Goal: Check status: Check status

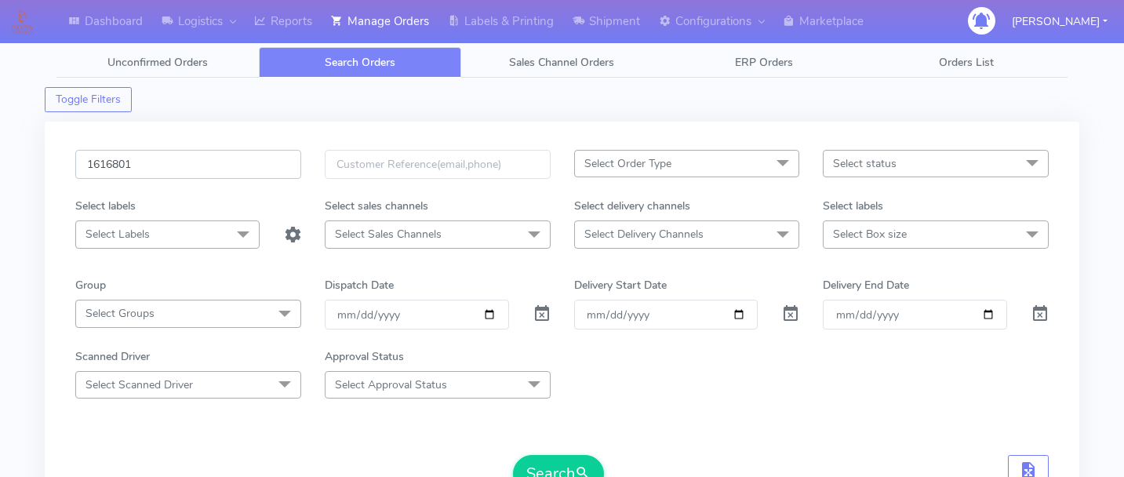
click at [194, 169] on input "1616801" at bounding box center [188, 164] width 226 height 29
paste input "1617393"
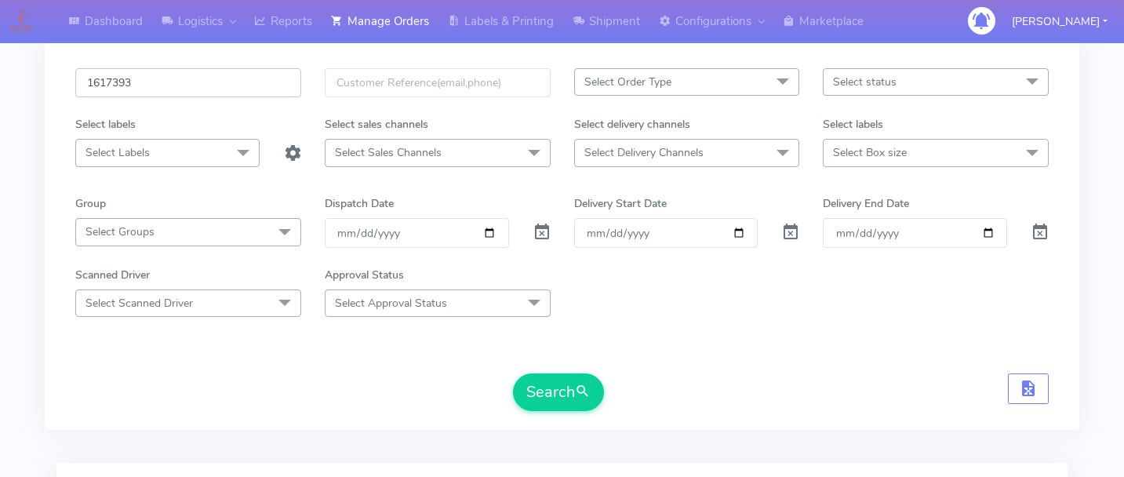
scroll to position [114, 0]
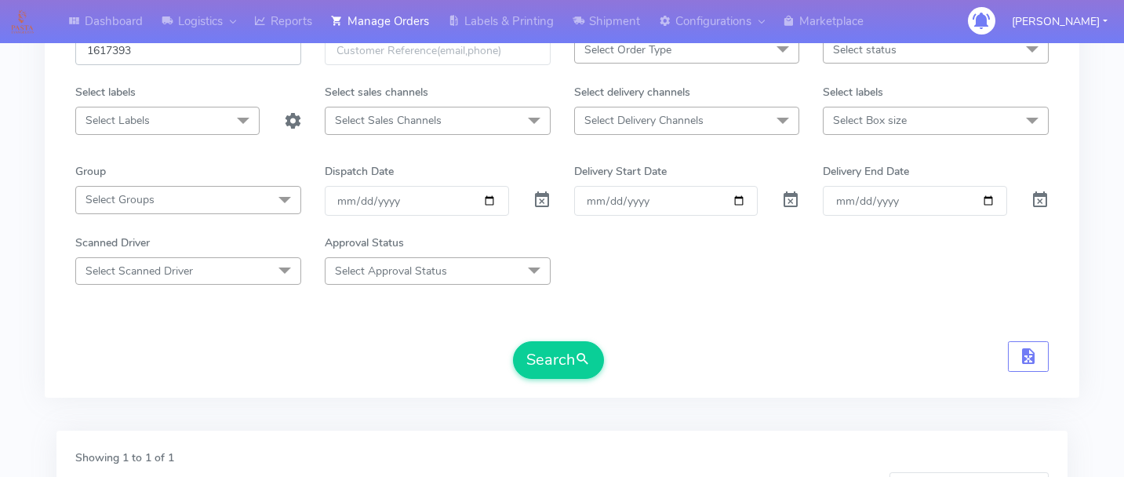
type input "1617393"
click at [513, 367] on div "Search" at bounding box center [558, 360] width 91 height 38
click at [523, 368] on button "Search" at bounding box center [558, 360] width 91 height 38
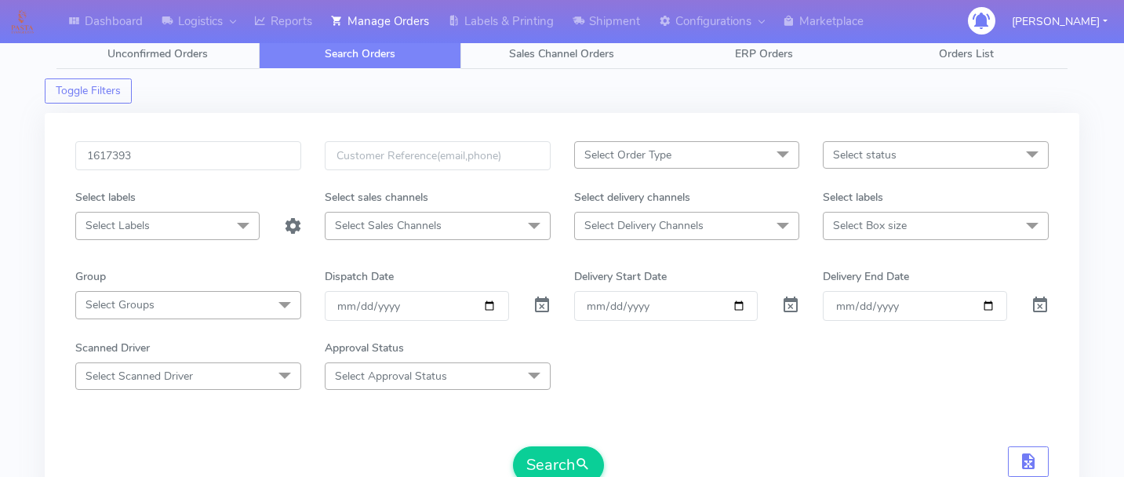
scroll to position [0, 0]
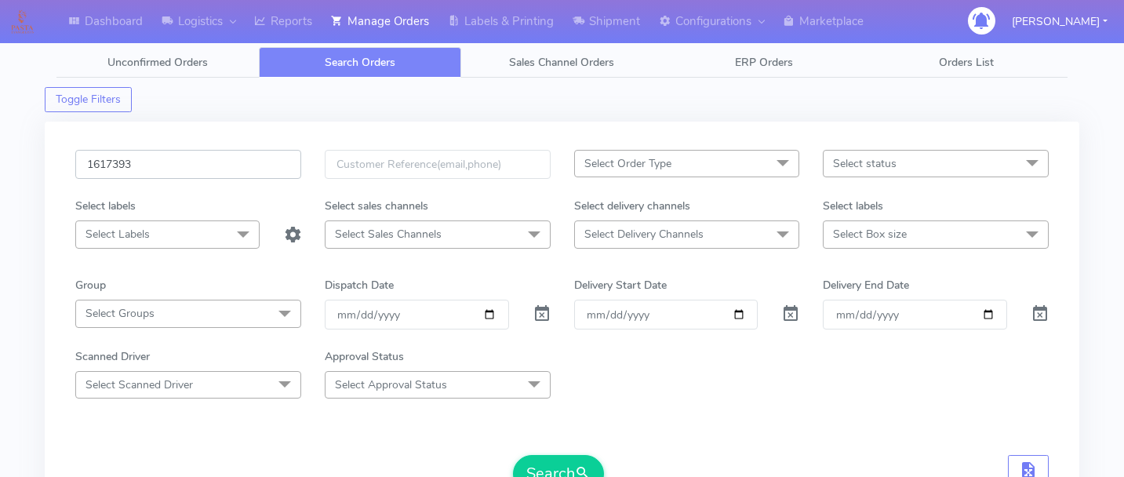
click at [218, 155] on input "1617393" at bounding box center [188, 164] width 226 height 29
type input "."
paste input "1617148"
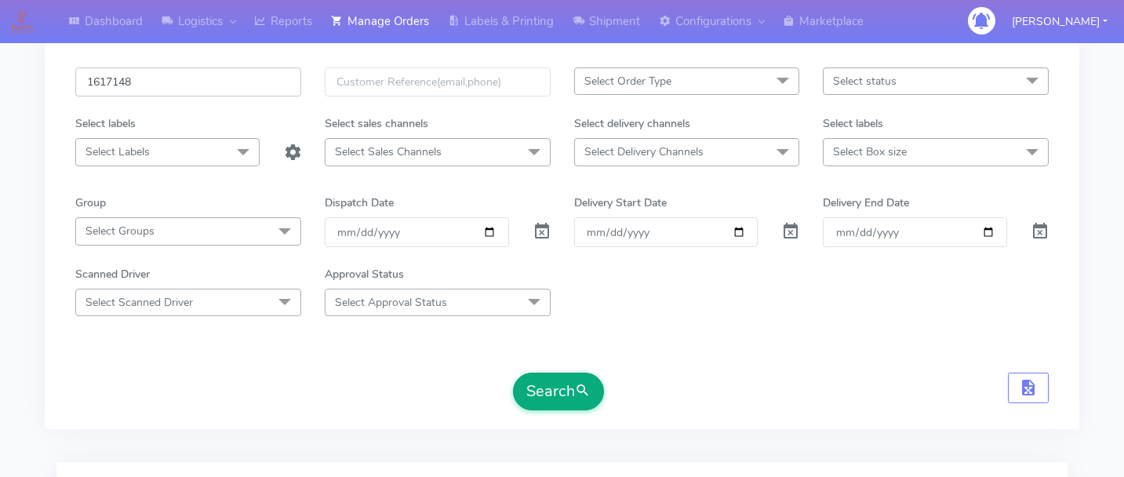
type input "1617148"
click at [592, 381] on button "Search" at bounding box center [558, 392] width 91 height 38
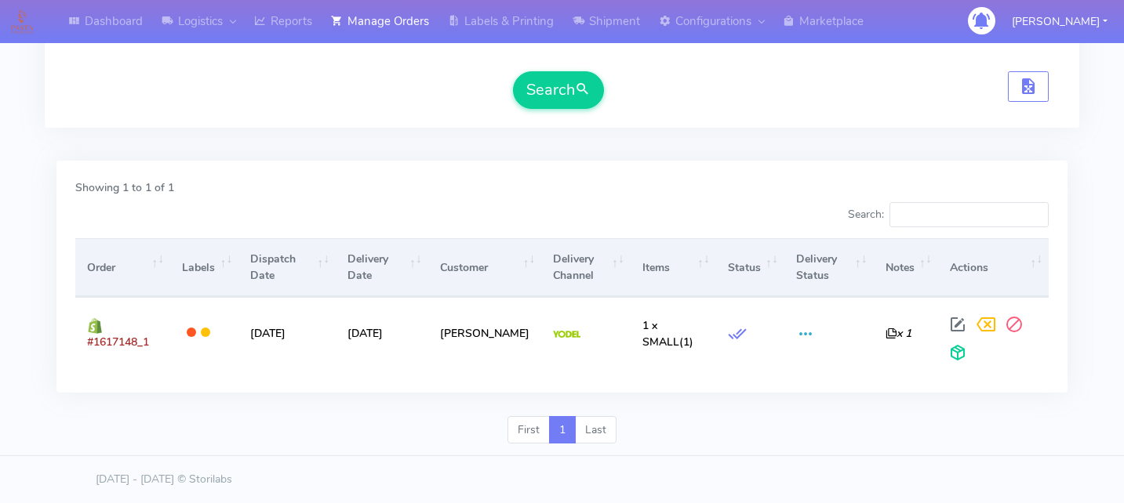
scroll to position [0, 0]
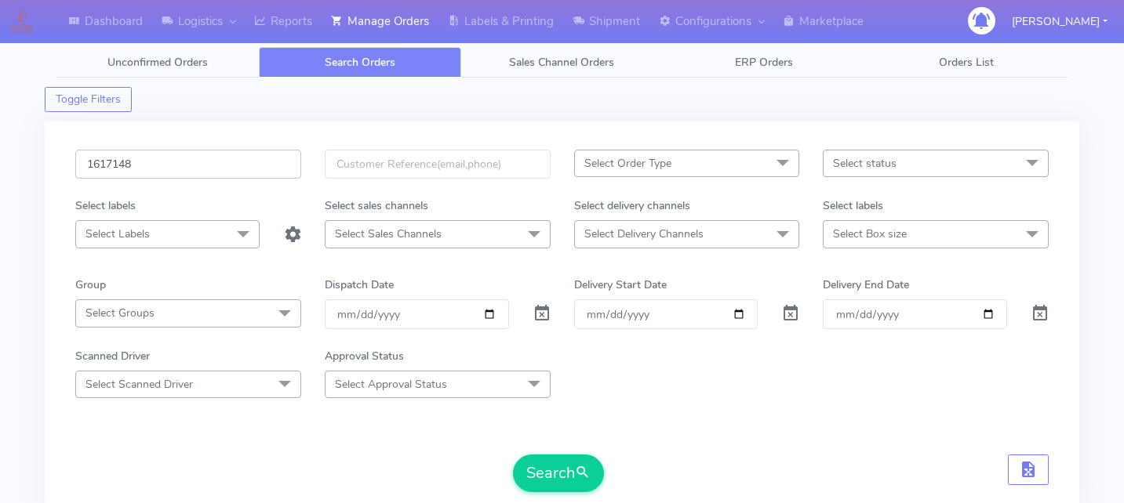
click at [203, 158] on input "1617148" at bounding box center [188, 164] width 226 height 29
paste input "1618074"
type input "1618074"
click at [554, 469] on button "Search" at bounding box center [558, 474] width 91 height 38
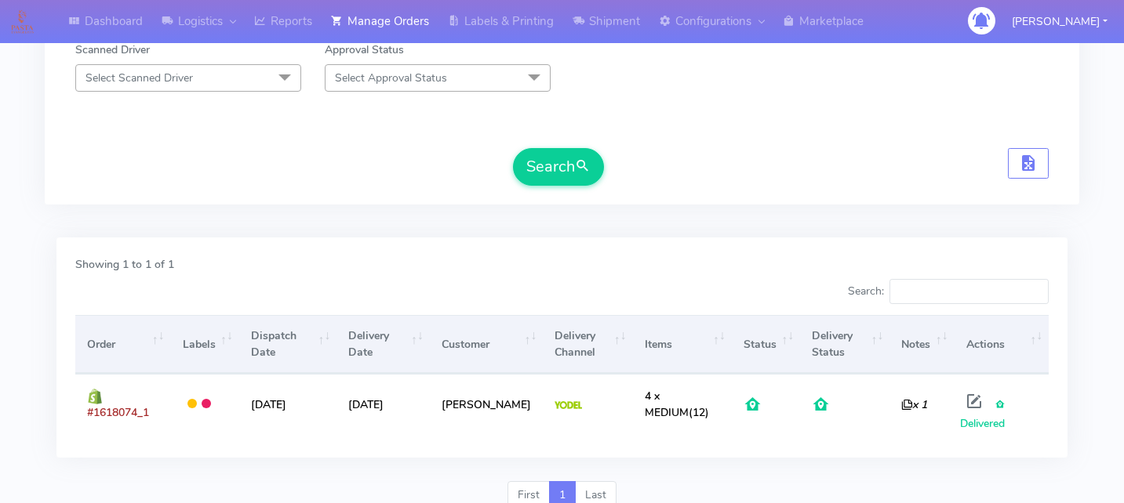
click at [735, 270] on div "Showing 1 to 1 of 1" at bounding box center [562, 267] width 997 height 23
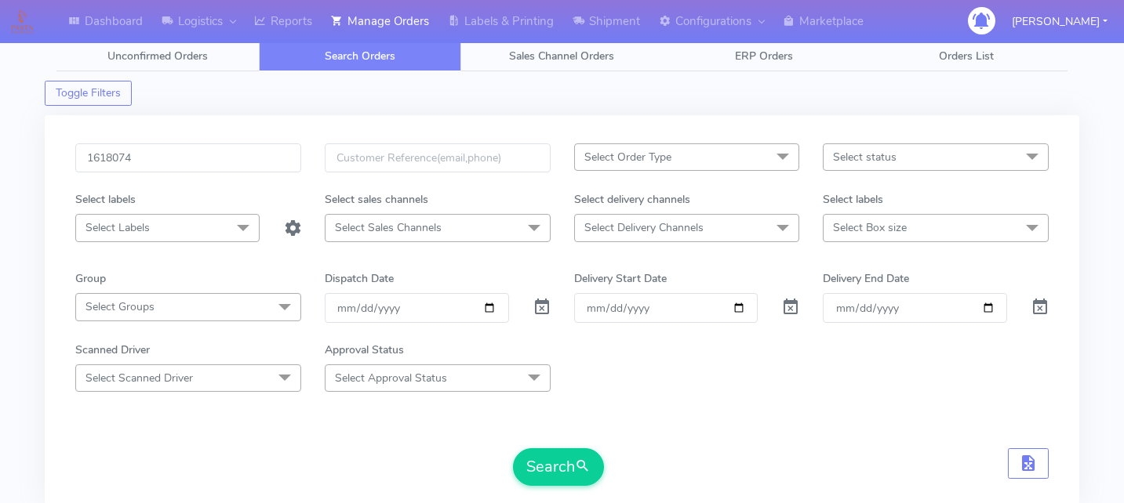
scroll to position [0, 0]
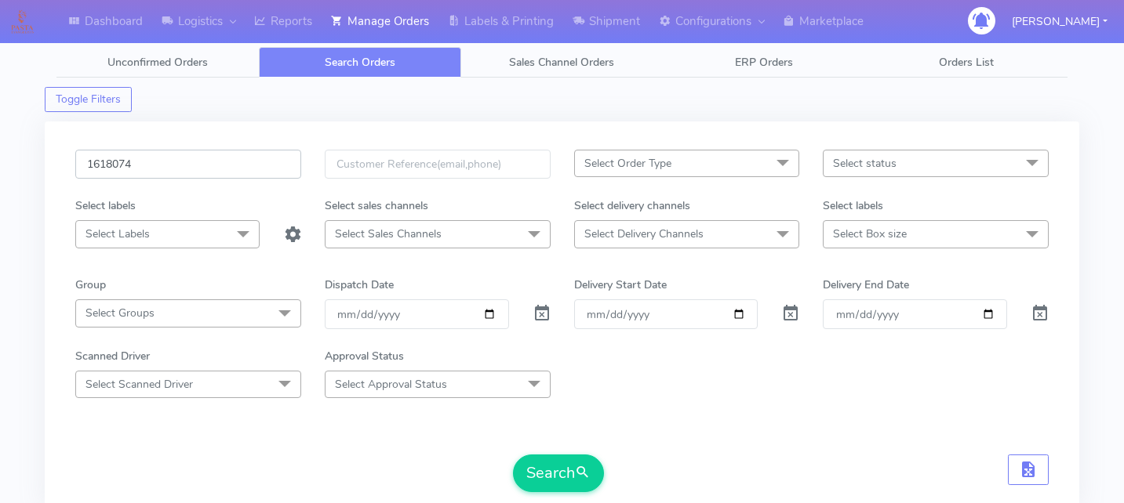
click at [222, 166] on input "1618074" at bounding box center [188, 164] width 226 height 29
type input "v"
paste input "1618430"
type input "1618430"
click at [569, 469] on button "Search" at bounding box center [558, 474] width 91 height 38
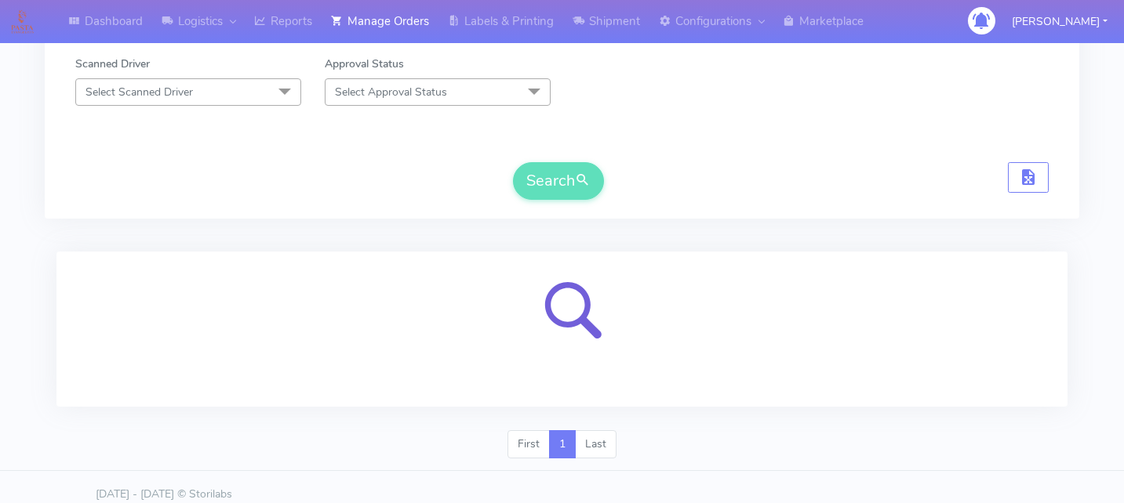
scroll to position [307, 0]
